Goal: Task Accomplishment & Management: Complete application form

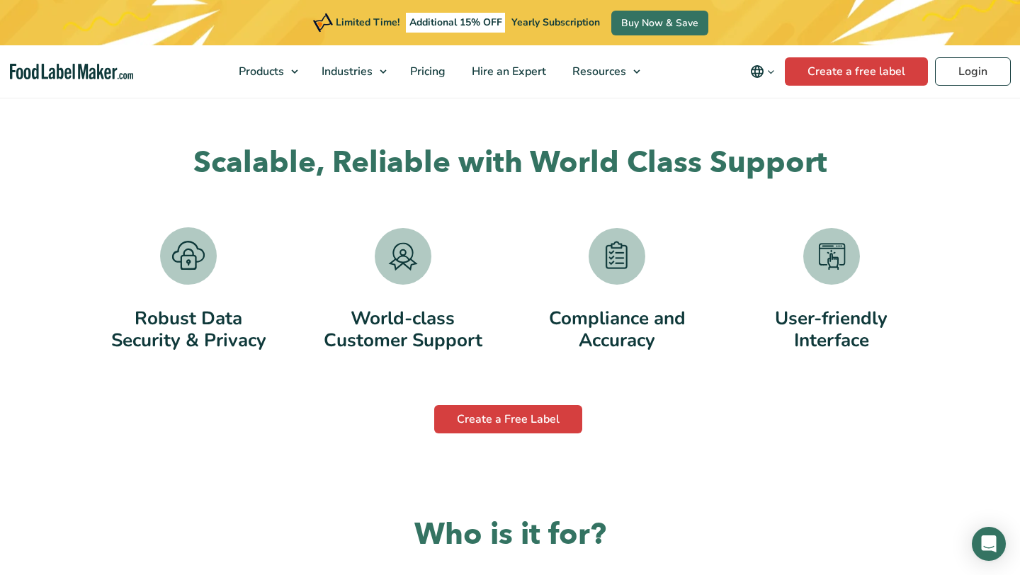
scroll to position [2740, 0]
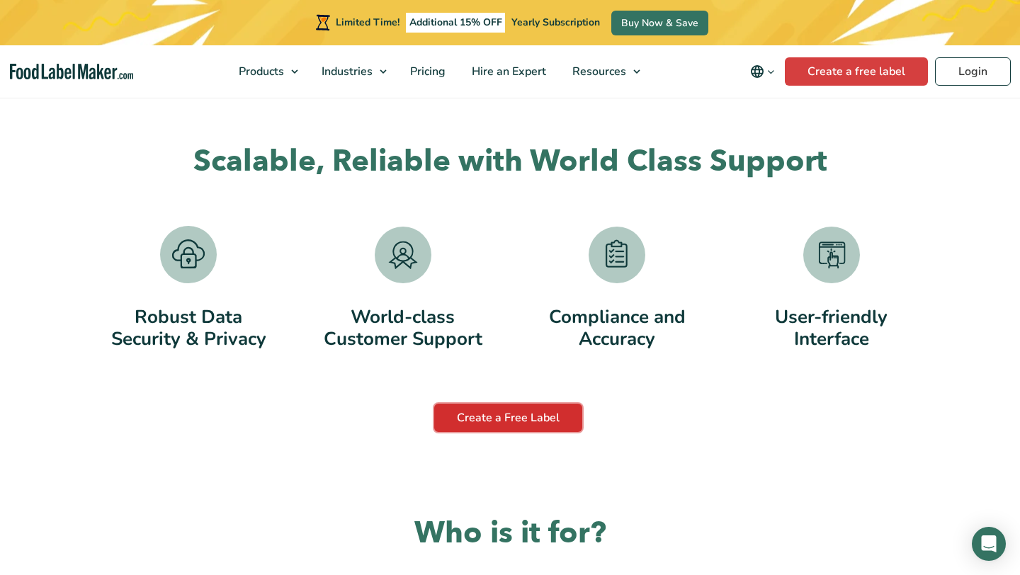
click at [538, 413] on link "Create a Free Label" at bounding box center [508, 418] width 148 height 28
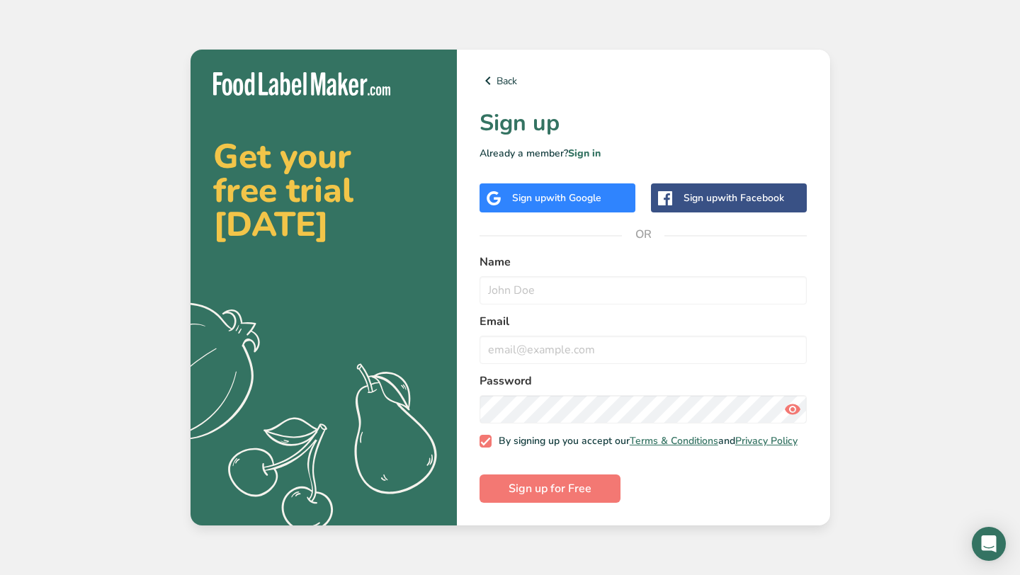
click at [557, 201] on div "Sign up with Google" at bounding box center [556, 198] width 89 height 15
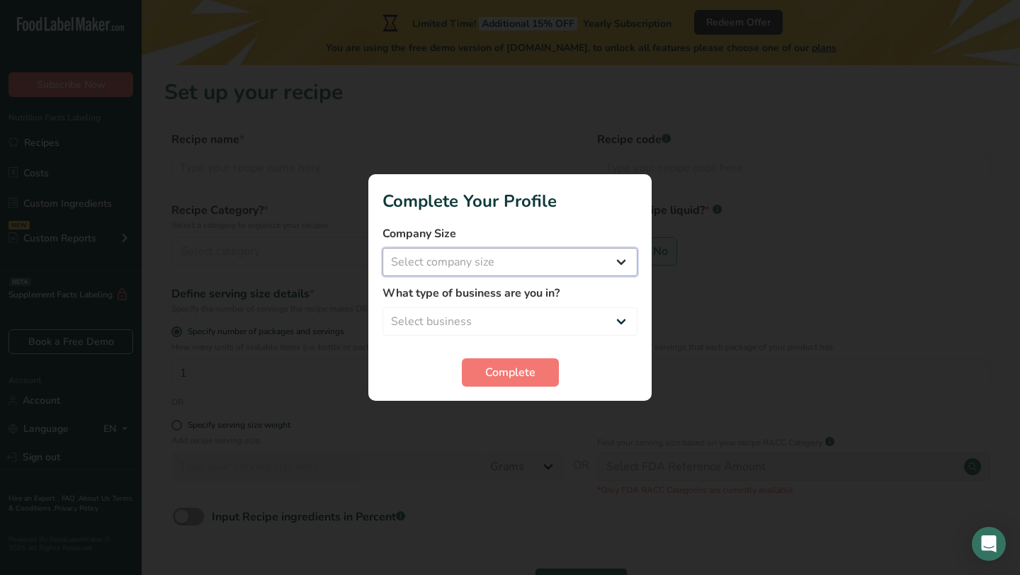
click at [542, 268] on select "Select company size Fewer than 10 Employees 10 to 50 Employees 51 to 500 Employ…" at bounding box center [510, 262] width 255 height 28
select select "1"
click at [542, 317] on select "Select business Packaged Food Manufacturer Restaurant & Cafe Bakery Meal Plans …" at bounding box center [510, 321] width 255 height 28
select select "2"
click at [516, 380] on span "Complete" at bounding box center [510, 372] width 50 height 17
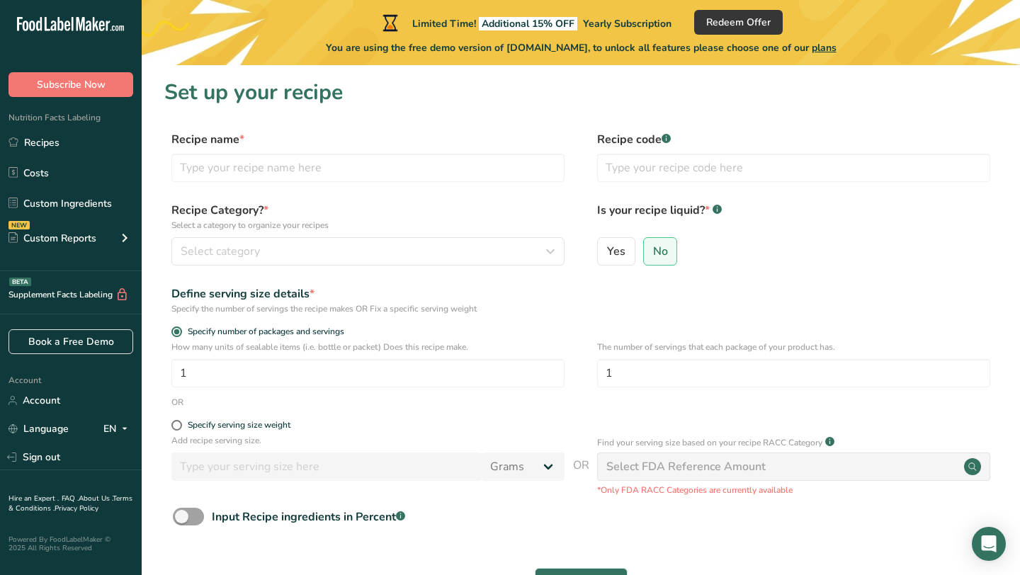
scroll to position [98, 0]
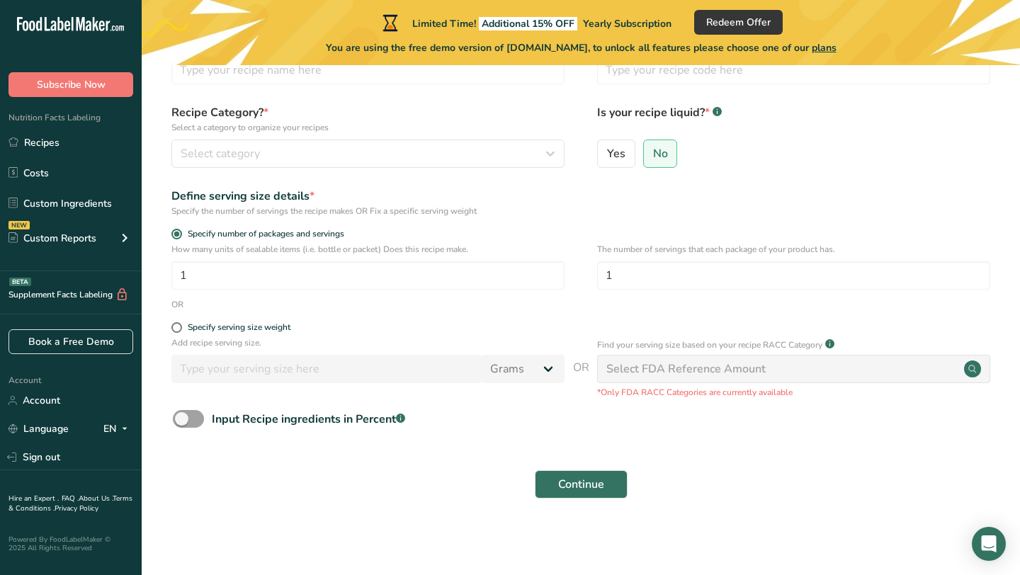
click at [842, 365] on div "Select FDA Reference Amount" at bounding box center [793, 369] width 393 height 28
click at [61, 142] on link "Recipes" at bounding box center [71, 142] width 142 height 27
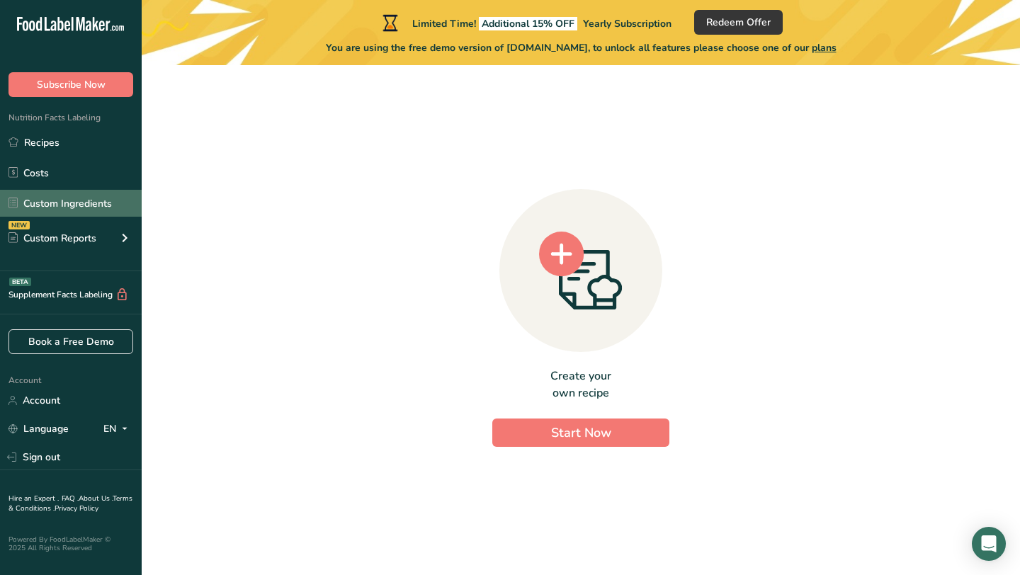
click at [72, 197] on link "Custom Ingredients" at bounding box center [71, 203] width 142 height 27
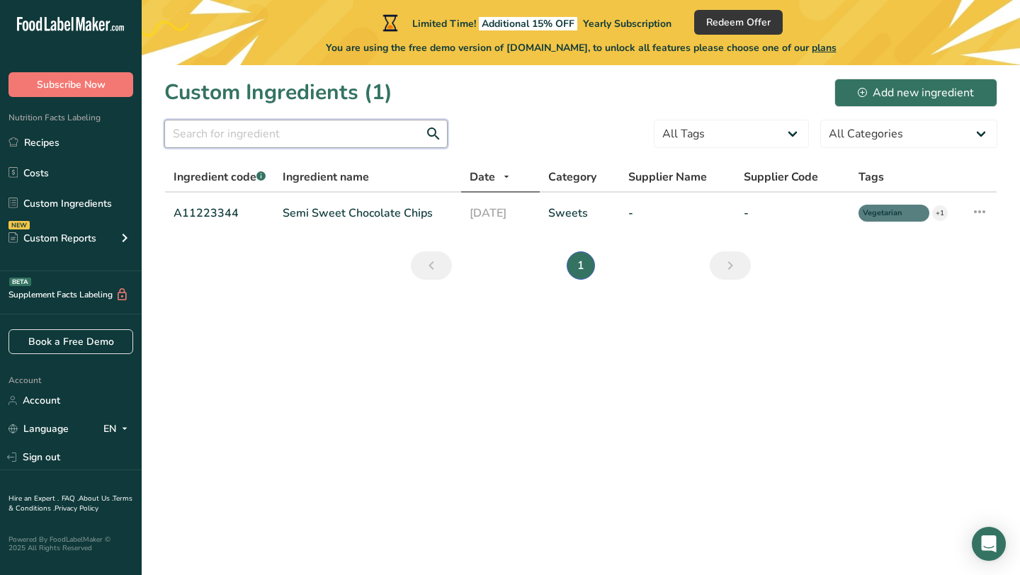
click at [240, 128] on input "text" at bounding box center [305, 134] width 283 height 28
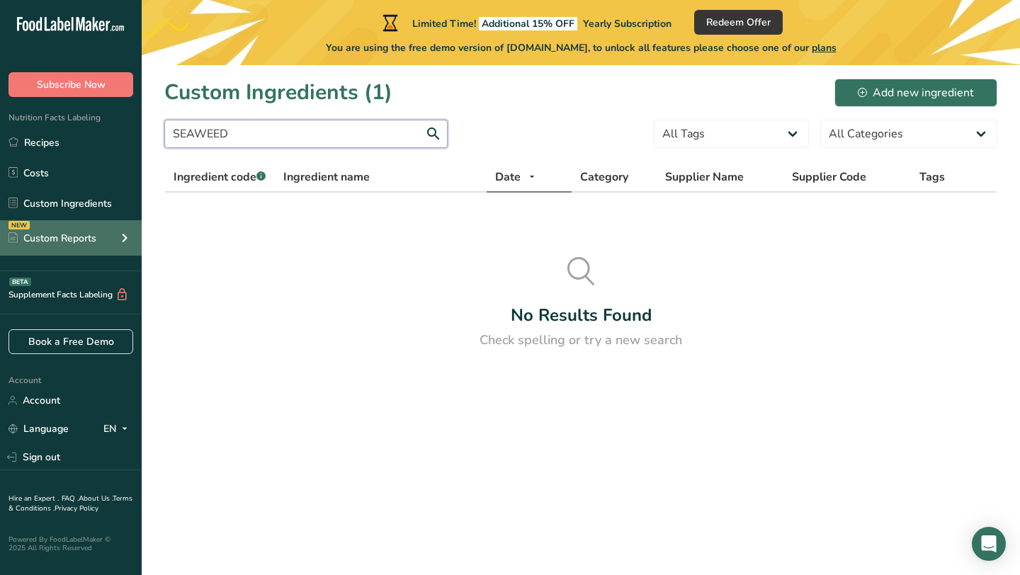
type input "SEAWEED"
click at [104, 232] on div "NEW Custom Reports" at bounding box center [71, 237] width 142 height 35
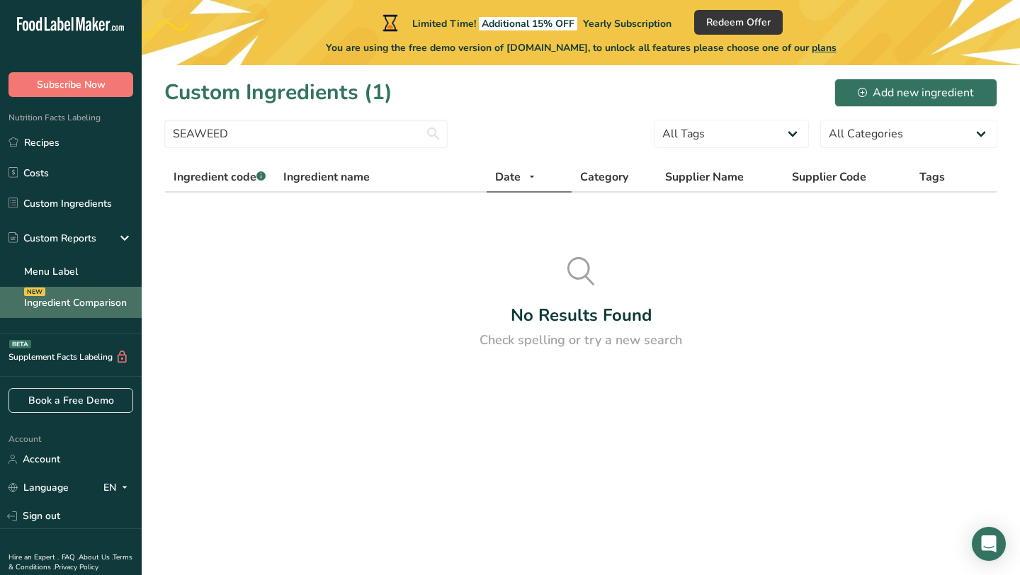
scroll to position [47, 0]
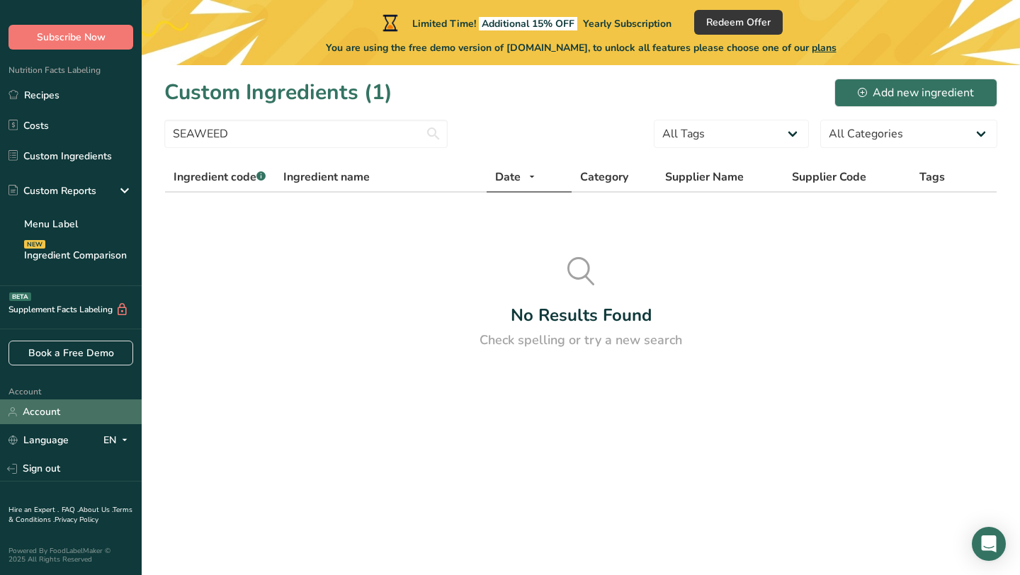
click at [80, 413] on link "Account" at bounding box center [71, 412] width 142 height 25
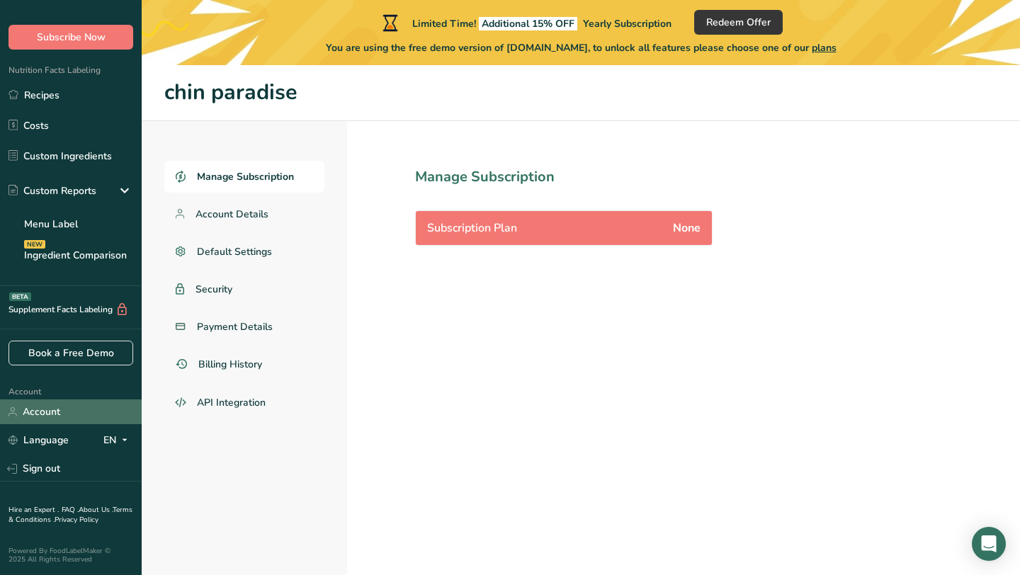
click at [59, 407] on link "Account" at bounding box center [71, 412] width 142 height 25
click at [283, 181] on span "Manage Subscription" at bounding box center [245, 176] width 97 height 15
click at [288, 175] on span "Manage Subscription" at bounding box center [245, 176] width 97 height 15
click at [200, 201] on link "Account Details" at bounding box center [244, 214] width 160 height 32
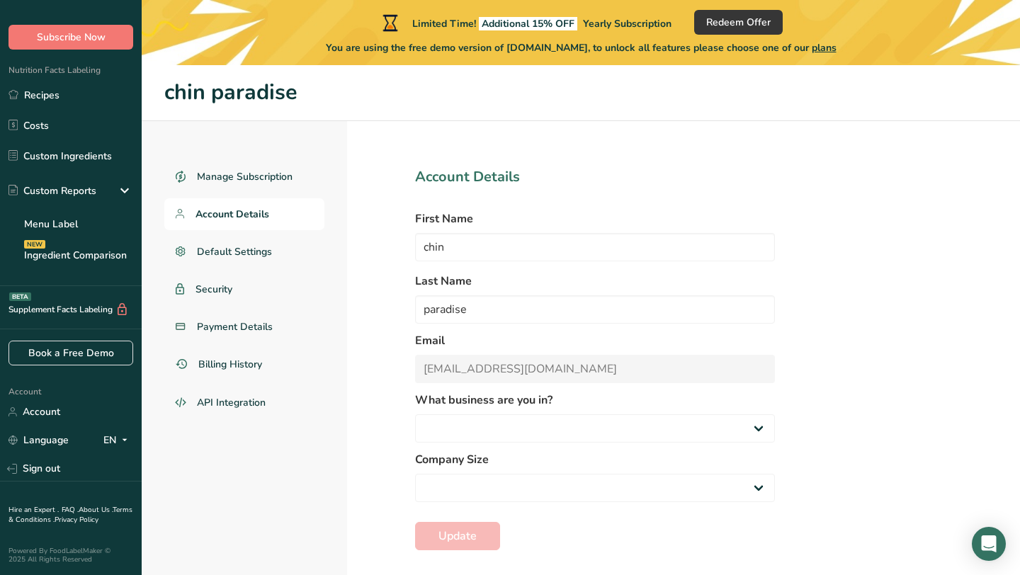
select select "2"
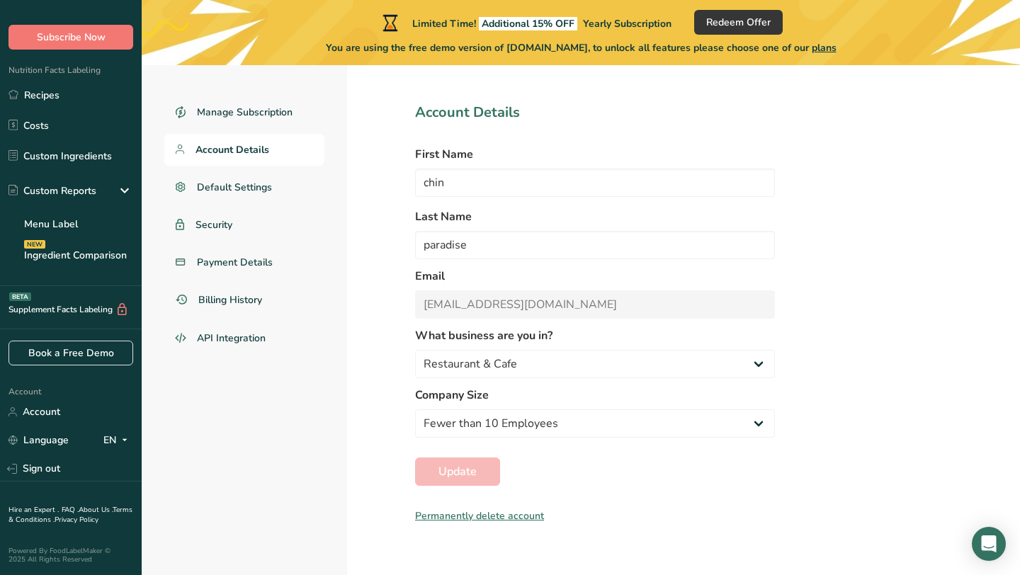
scroll to position [65, 0]
click at [241, 186] on span "Default Settings" at bounding box center [235, 186] width 76 height 15
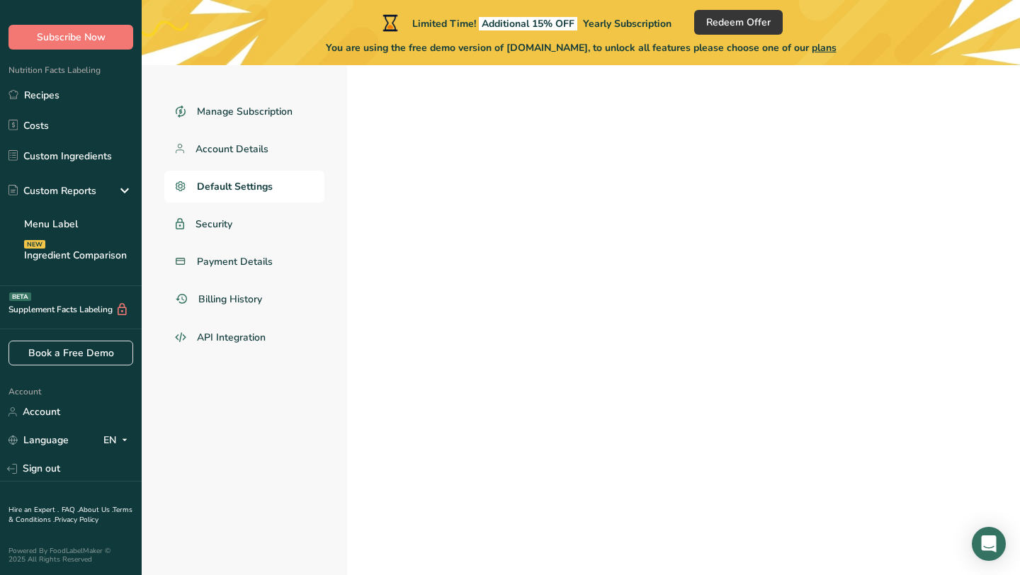
select select
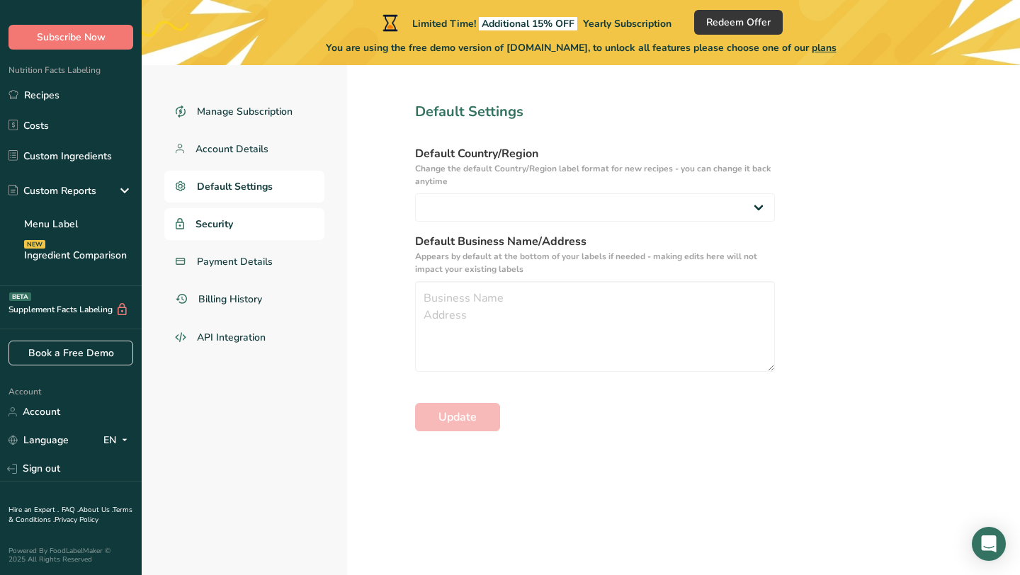
click at [257, 219] on link "Security" at bounding box center [244, 224] width 160 height 32
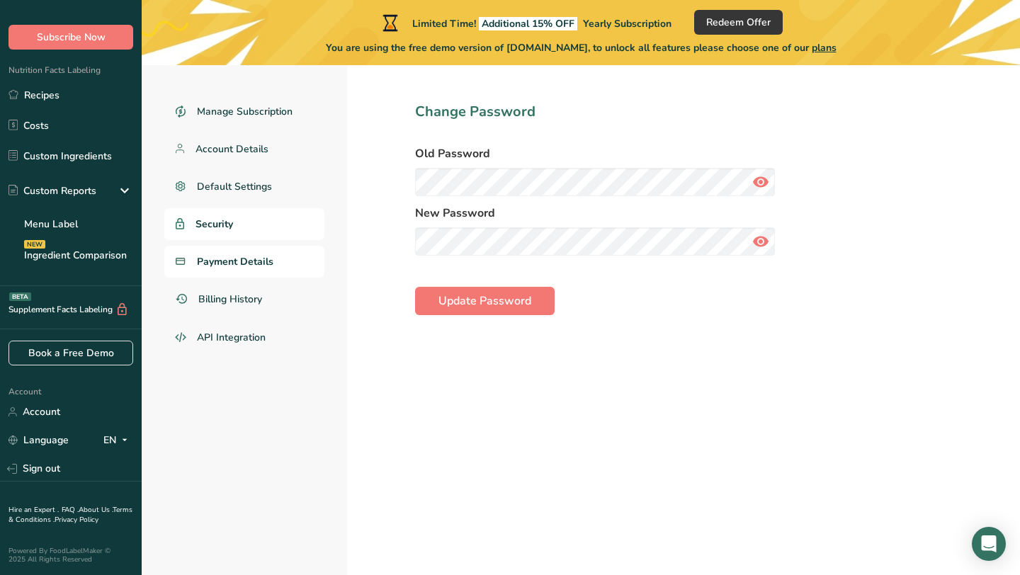
click at [259, 258] on span "Payment Details" at bounding box center [235, 261] width 77 height 15
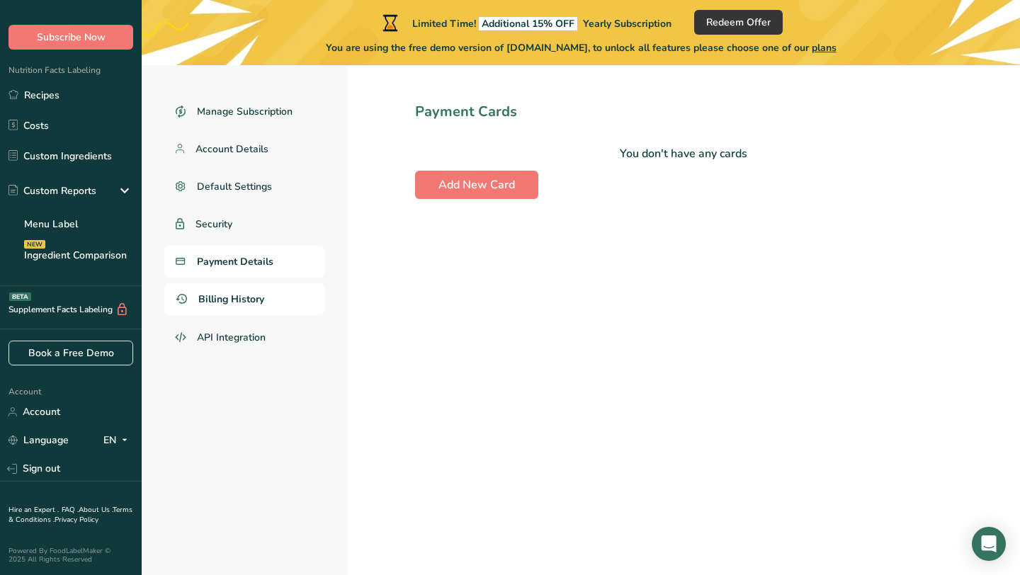
click at [260, 295] on span "Billing History" at bounding box center [231, 299] width 66 height 15
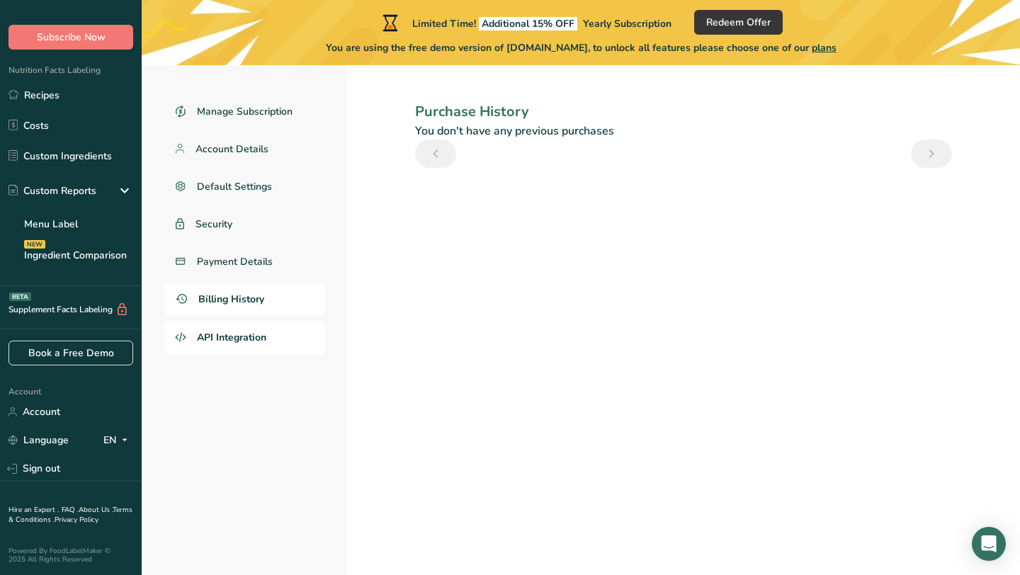
click at [243, 339] on span "API Integration" at bounding box center [231, 337] width 69 height 15
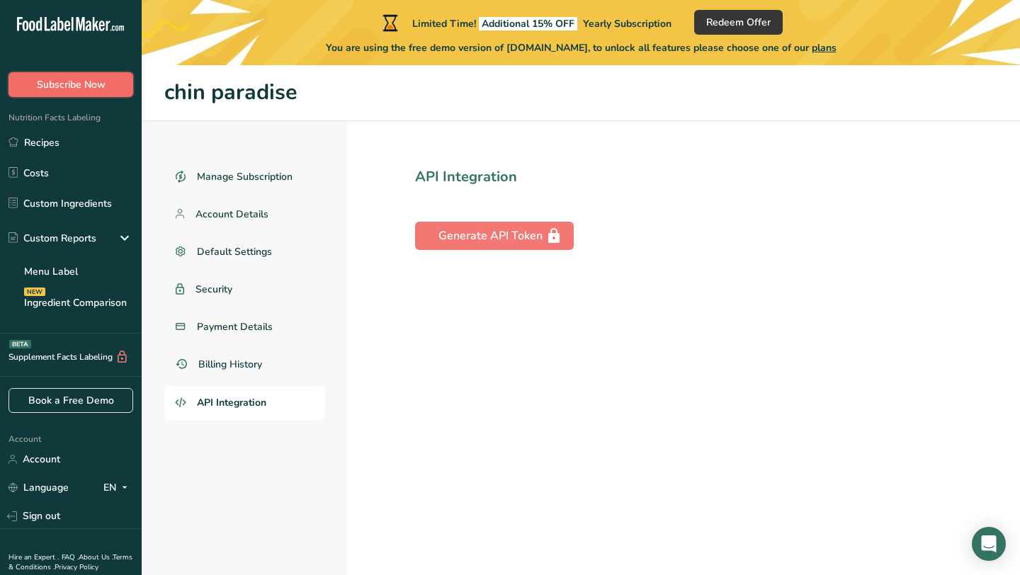
click at [57, 81] on span "Subscribe Now" at bounding box center [71, 84] width 69 height 15
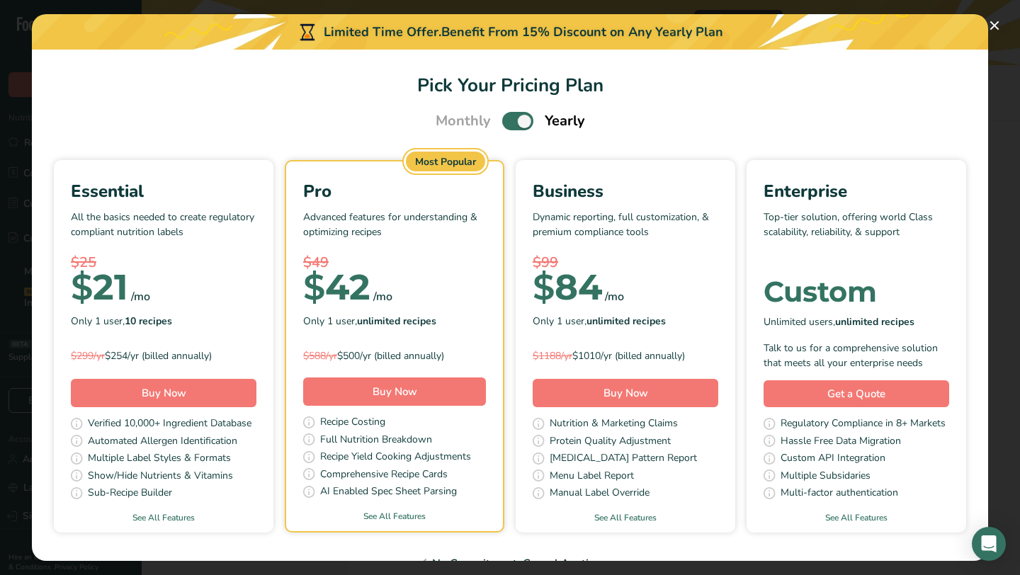
scroll to position [30, 0]
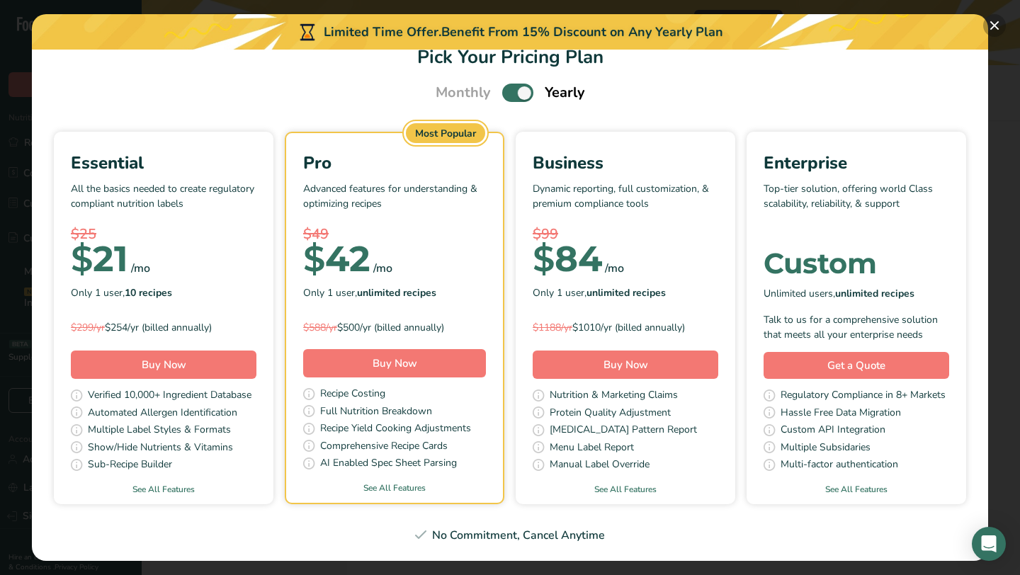
click at [993, 22] on button "Pick Your Pricing Plan Modal" at bounding box center [994, 25] width 23 height 23
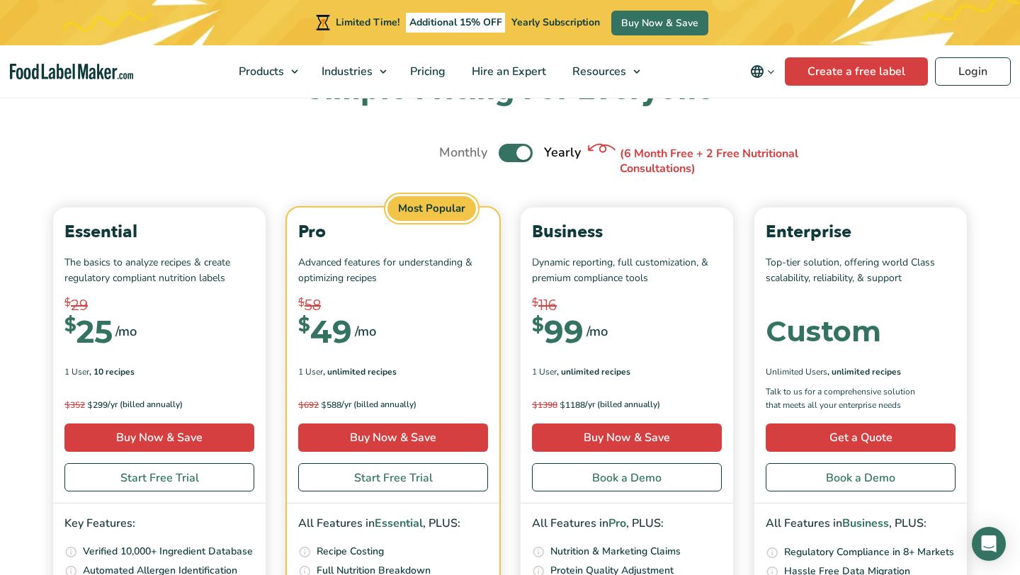
scroll to position [5841, 0]
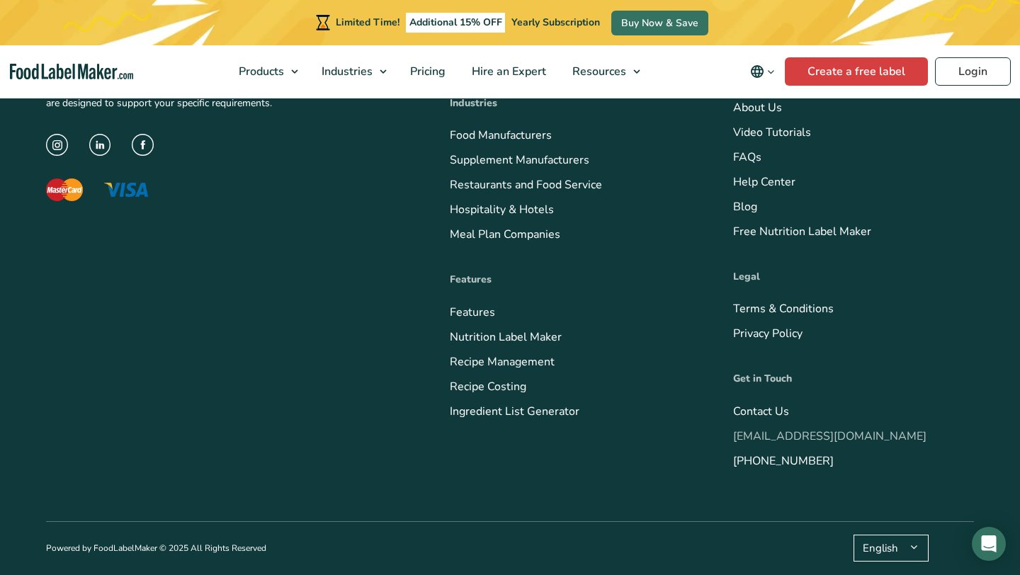
click at [816, 438] on link "[EMAIL_ADDRESS][DOMAIN_NAME]" at bounding box center [829, 437] width 193 height 16
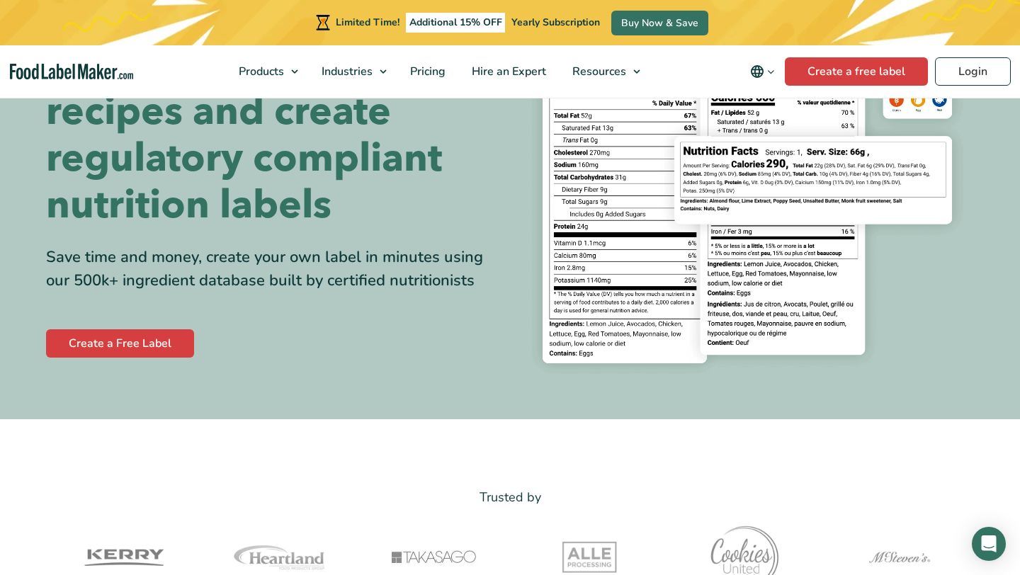
scroll to position [0, 0]
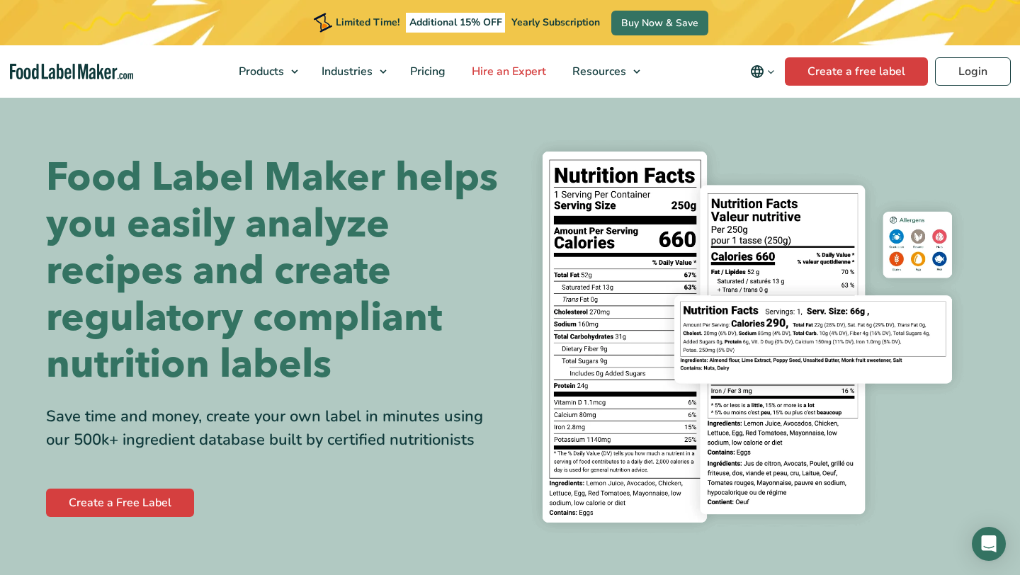
click at [539, 74] on span "Hire an Expert" at bounding box center [508, 72] width 80 height 16
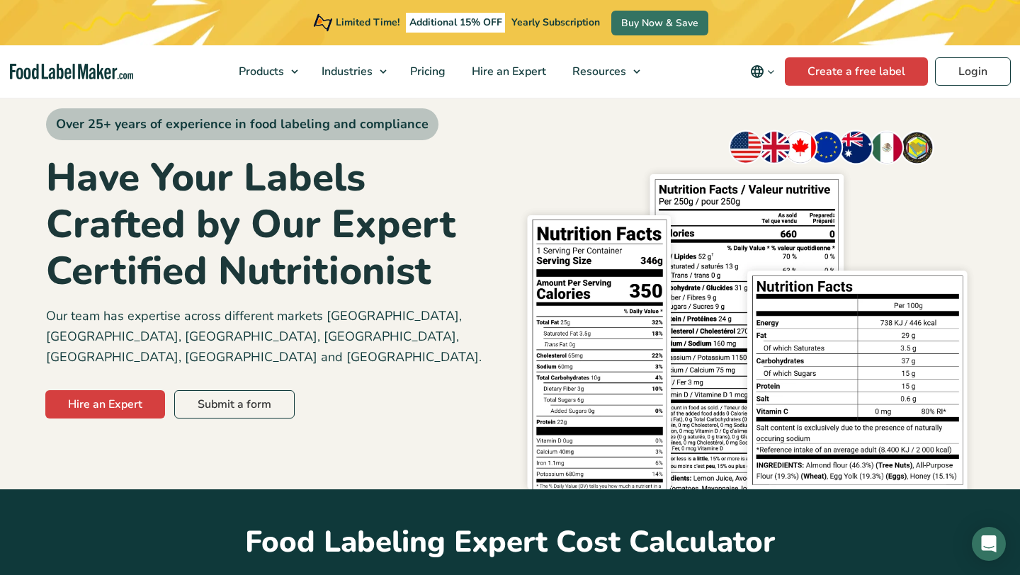
scroll to position [43, 0]
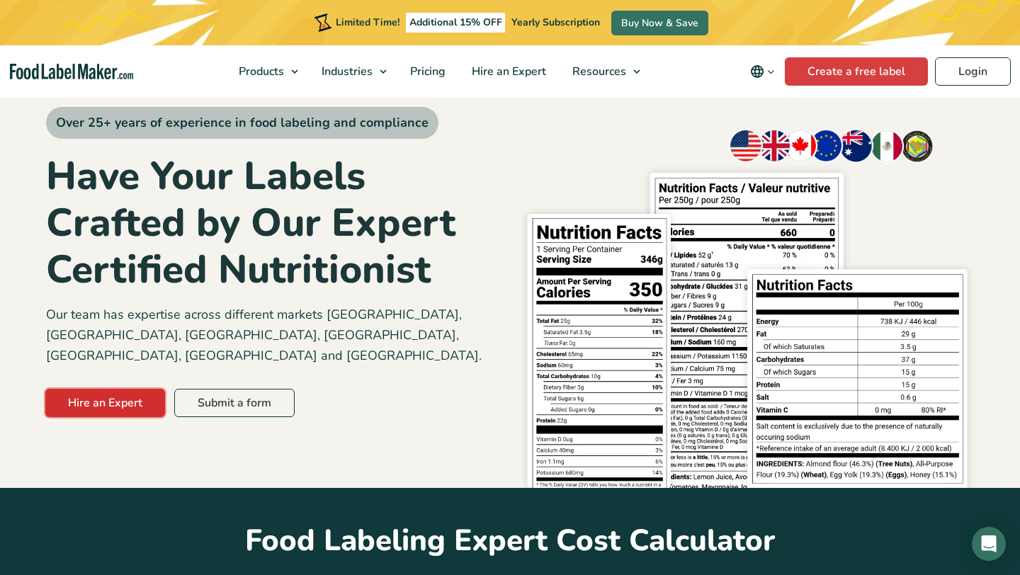
click at [126, 389] on link "Hire an Expert" at bounding box center [105, 403] width 120 height 28
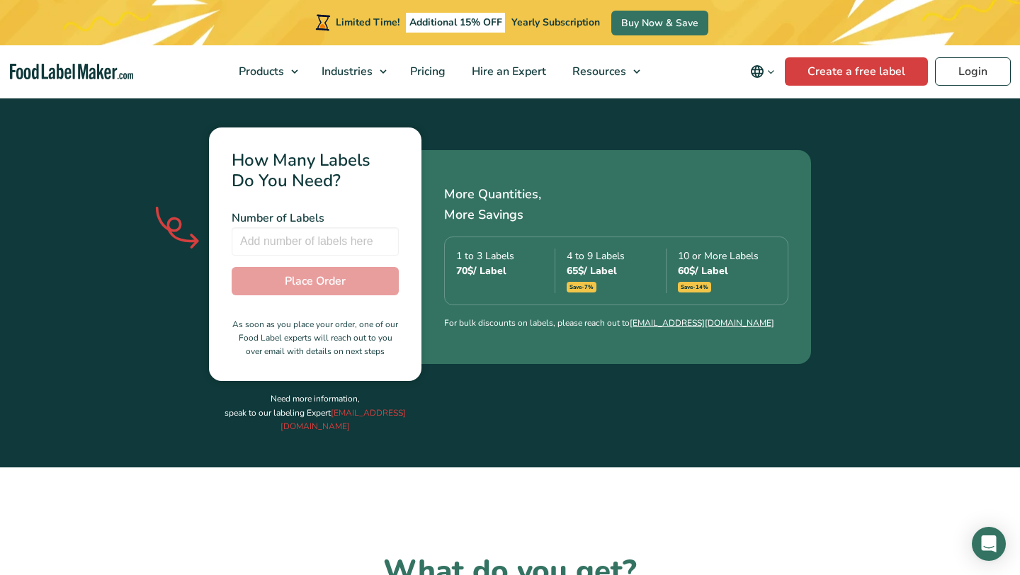
click at [721, 368] on div "How Many Labels Do You Need? Number of Labels Number of Labels is required Tota…" at bounding box center [510, 281] width 928 height 374
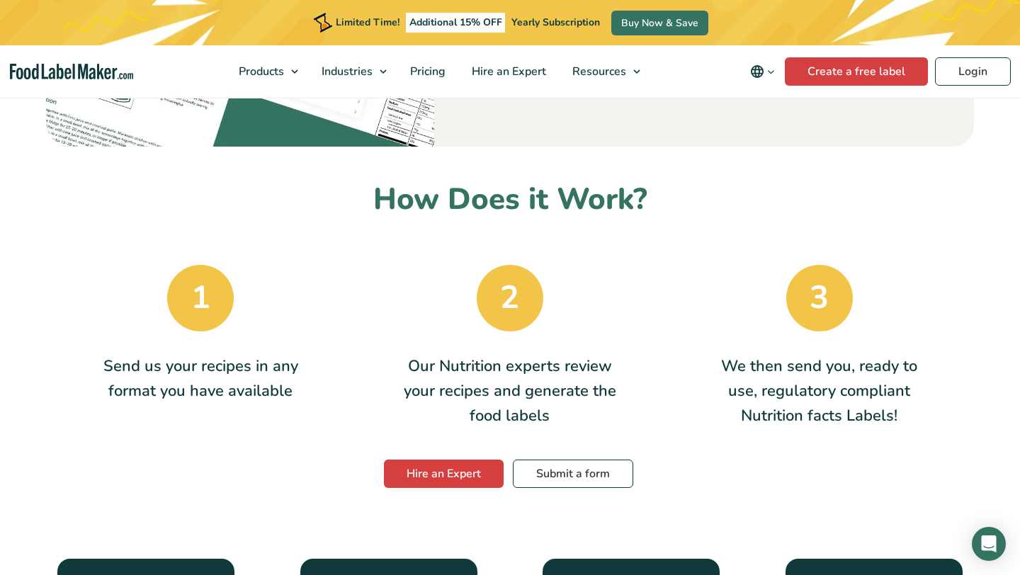
scroll to position [2152, 0]
